Goal: Check status: Check status

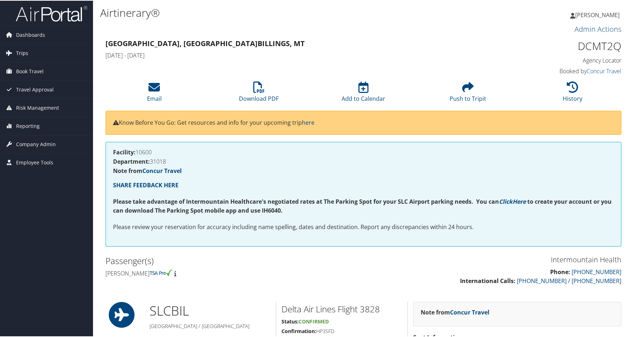
click at [27, 52] on span "Trips" at bounding box center [22, 53] width 12 height 18
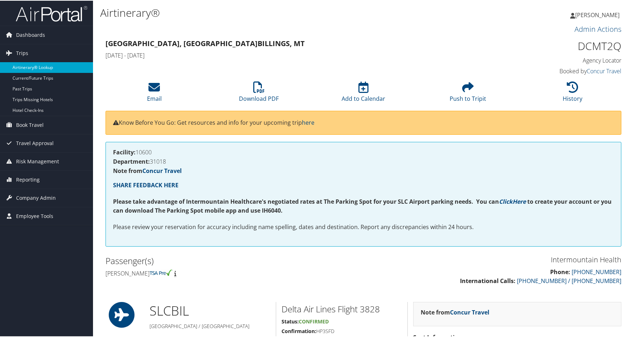
click at [32, 66] on link "Airtinerary® Lookup" at bounding box center [46, 66] width 93 height 11
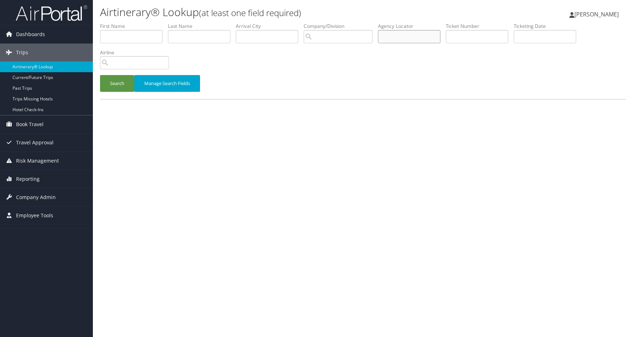
click at [410, 35] on input "text" at bounding box center [409, 36] width 63 height 13
type input "dbvslz"
click at [119, 85] on button "Search" at bounding box center [117, 83] width 34 height 17
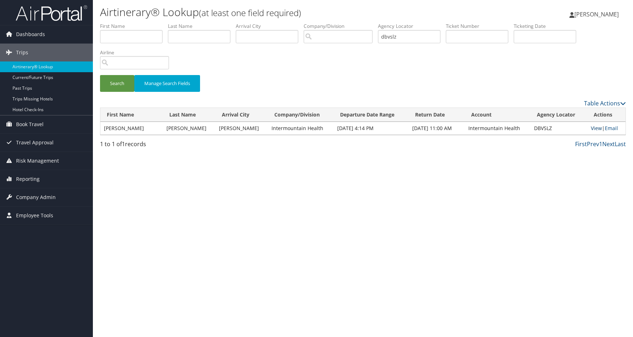
click at [593, 126] on link "View" at bounding box center [596, 128] width 11 height 7
